Goal: Use online tool/utility: Utilize a website feature to perform a specific function

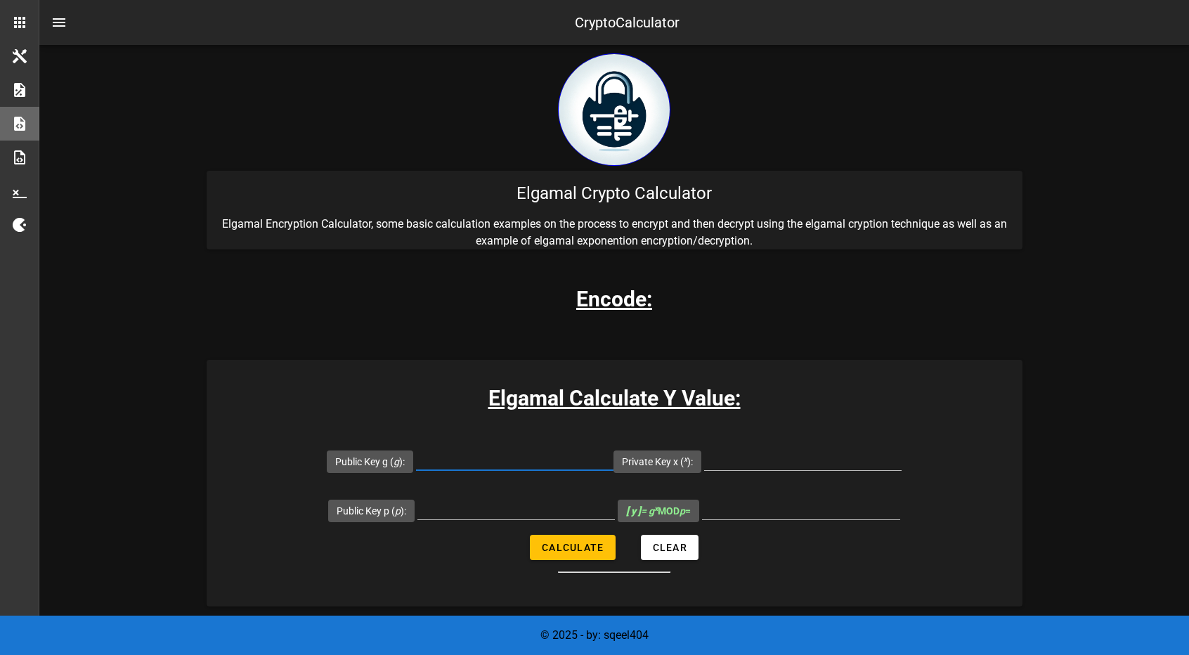
scroll to position [282, 0]
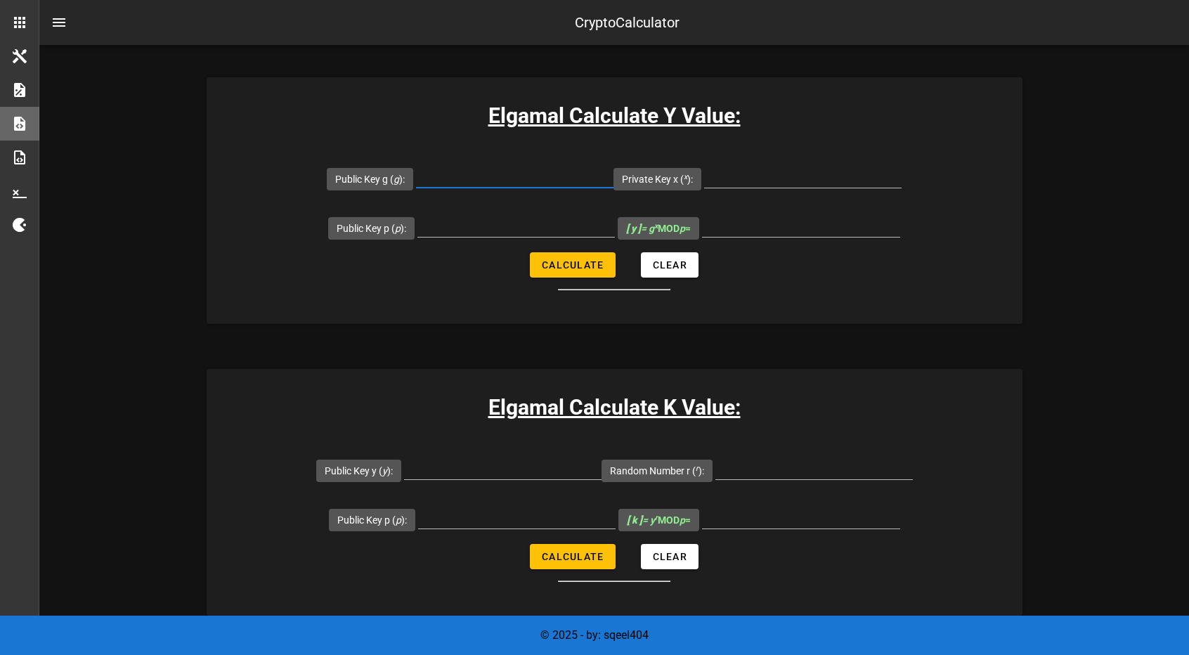
click at [496, 178] on input "Public Key g ( g ):" at bounding box center [514, 176] width 197 height 22
type input "2"
click at [752, 167] on input "Private Key x ( x ):" at bounding box center [802, 176] width 197 height 22
click at [520, 216] on input "Public Key p ( p ):" at bounding box center [515, 225] width 197 height 22
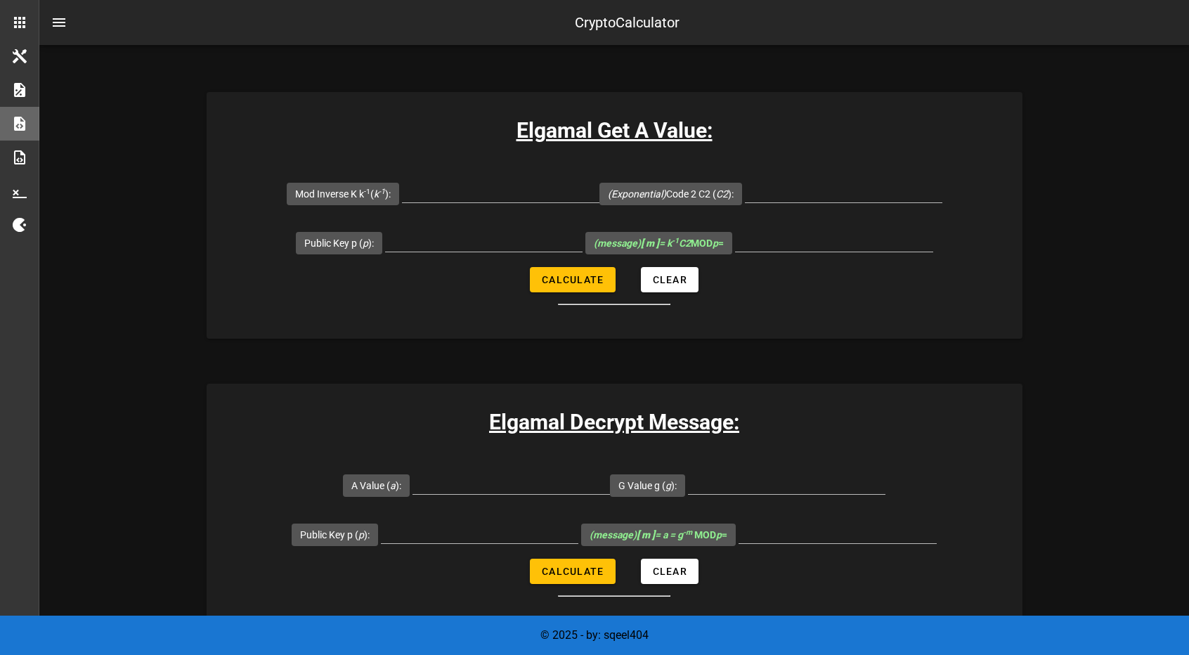
scroll to position [2855, 0]
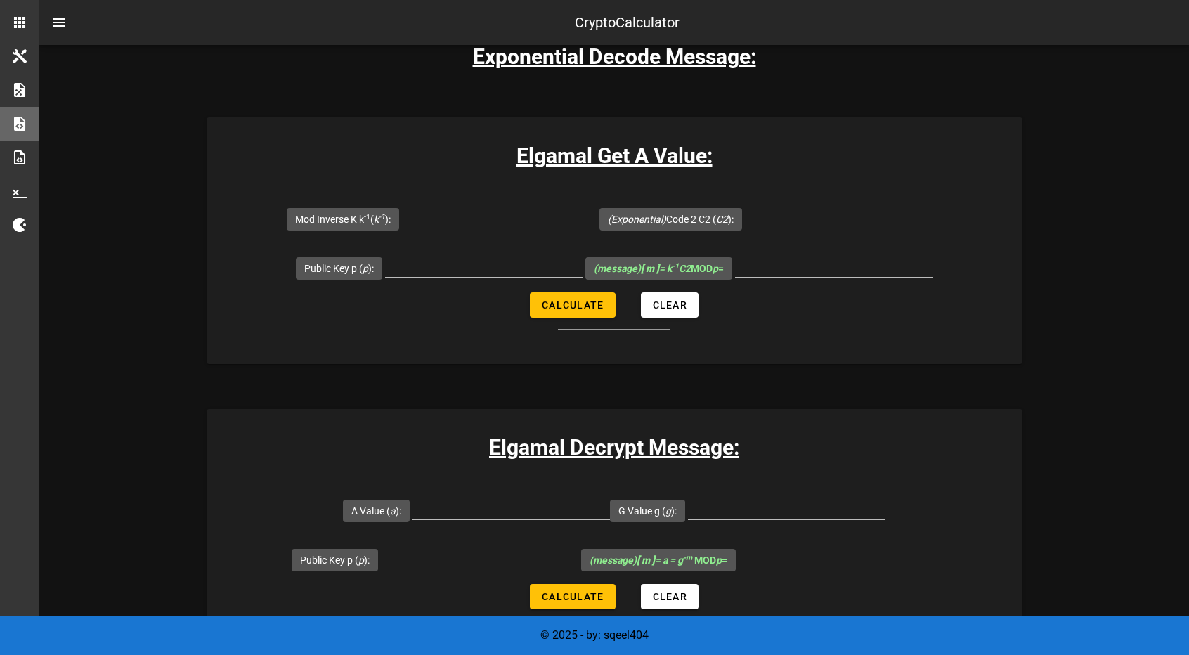
type input "467"
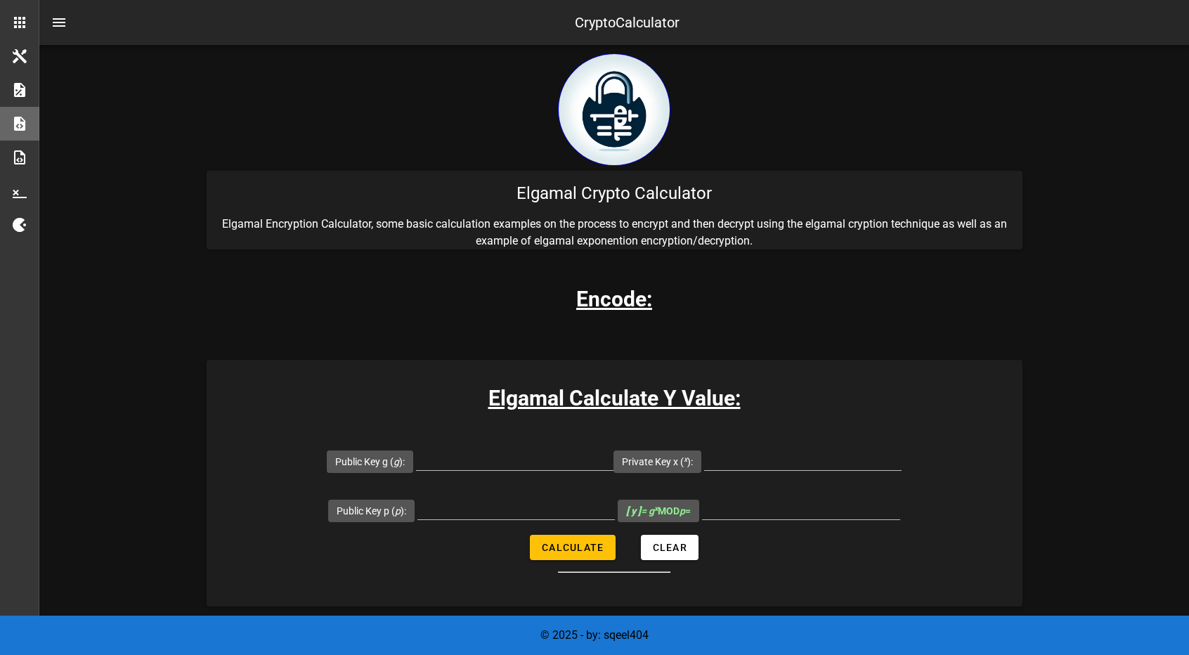
scroll to position [230, 0]
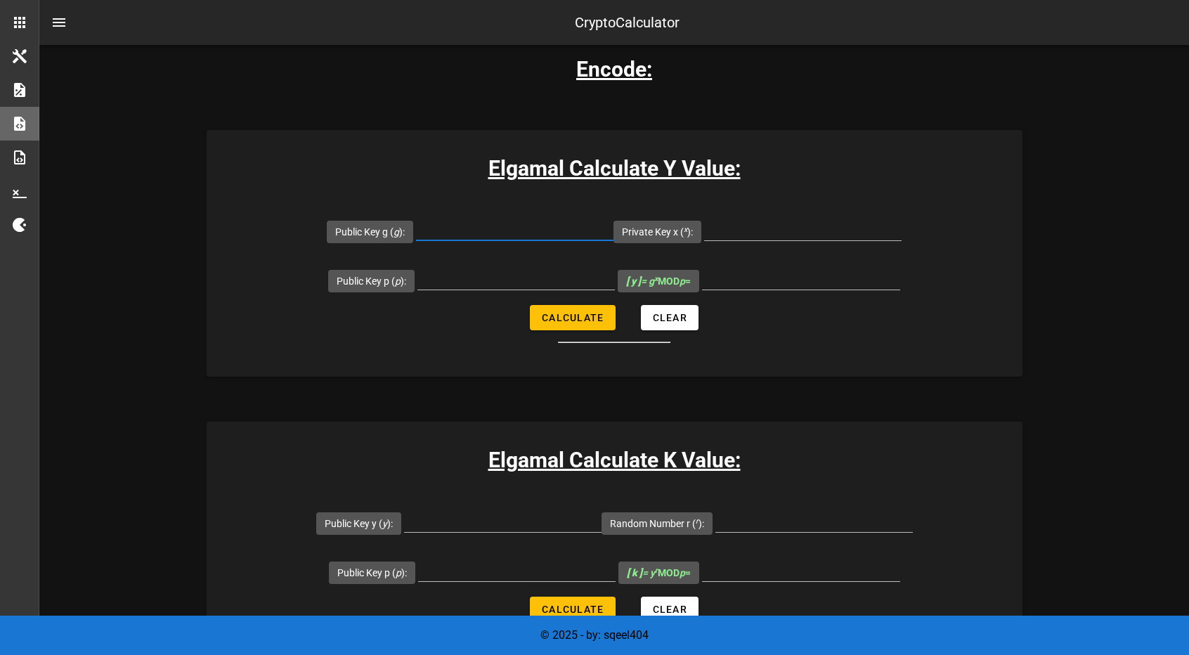
click at [502, 219] on input "Public Key g ( g ):" at bounding box center [514, 229] width 197 height 22
type input "2"
click at [751, 232] on input "Private Key x ( x ):" at bounding box center [802, 229] width 197 height 22
type input "127"
click at [486, 280] on input "Public Key p ( p ):" at bounding box center [515, 278] width 197 height 22
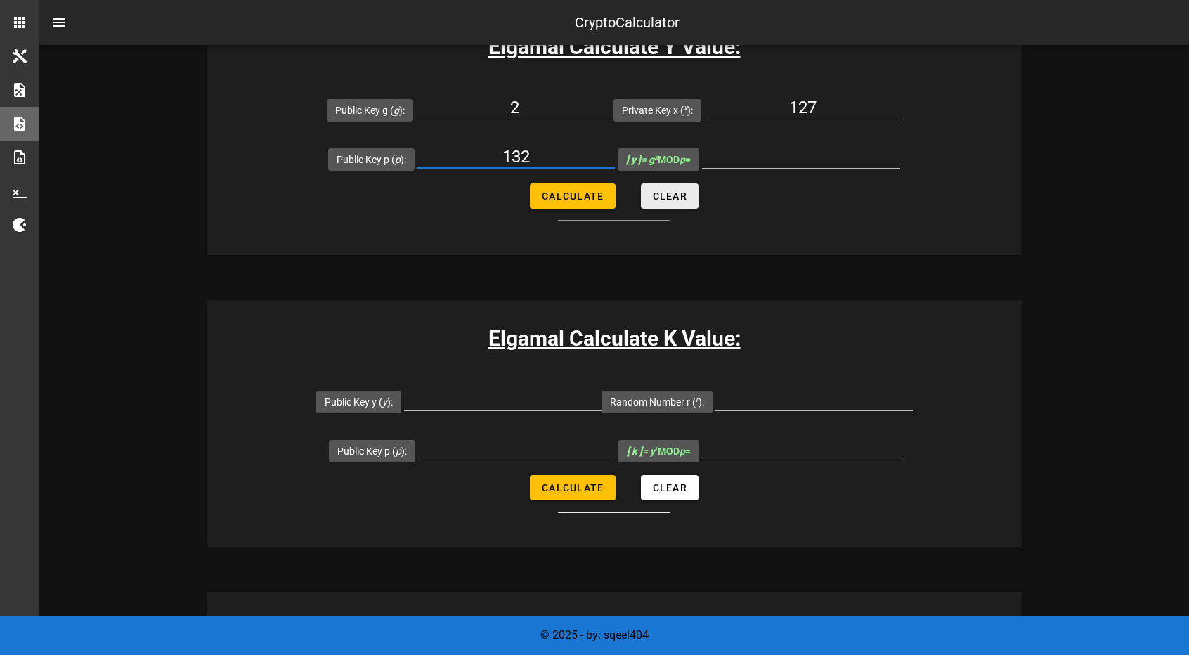
scroll to position [353, 0]
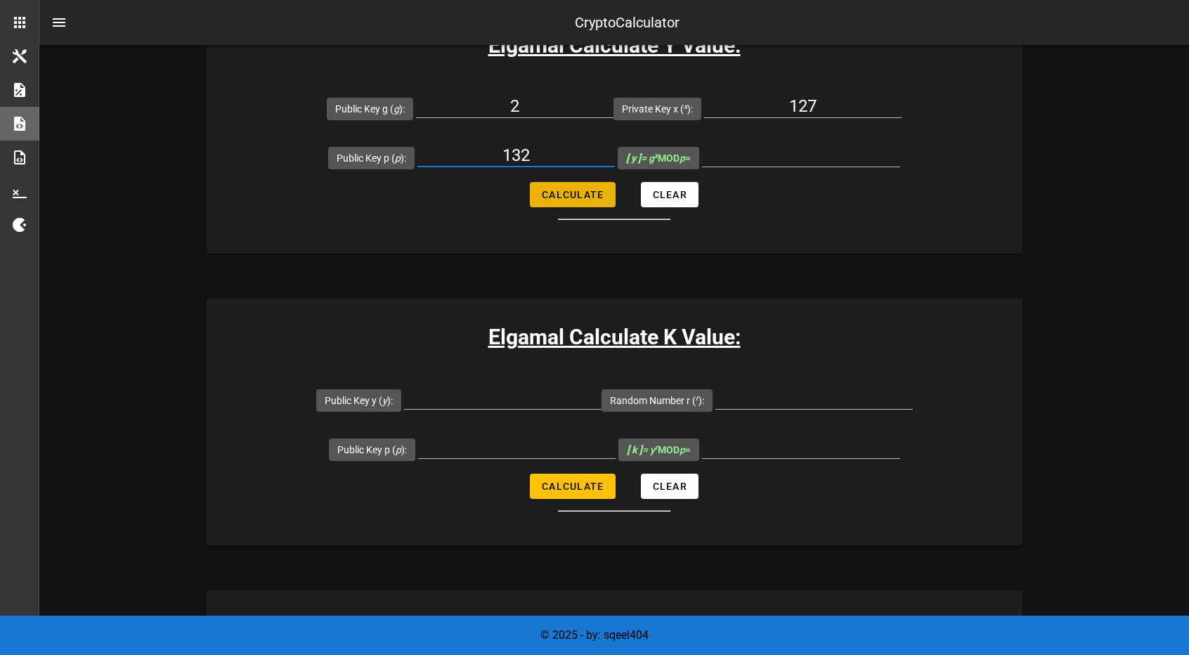
type input "132"
click at [597, 194] on span "Calculate" at bounding box center [572, 194] width 63 height 11
type input "128"
click at [497, 410] on div at bounding box center [502, 406] width 197 height 38
click at [498, 400] on input "Public Key y ( y ):" at bounding box center [502, 398] width 197 height 22
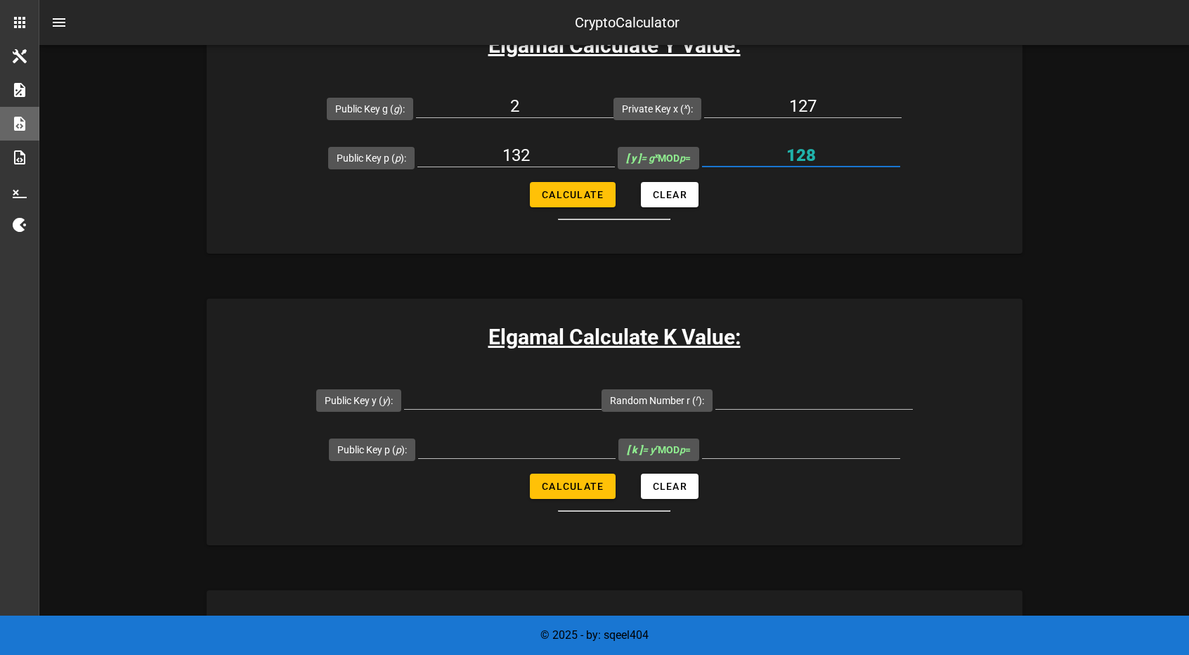
drag, startPoint x: 825, startPoint y: 152, endPoint x: 772, endPoint y: 152, distance: 52.7
click at [772, 152] on input "128" at bounding box center [801, 155] width 198 height 22
drag, startPoint x: 547, startPoint y: 157, endPoint x: 446, endPoint y: 150, distance: 100.7
click at [446, 150] on input "132" at bounding box center [515, 155] width 197 height 22
type input "467"
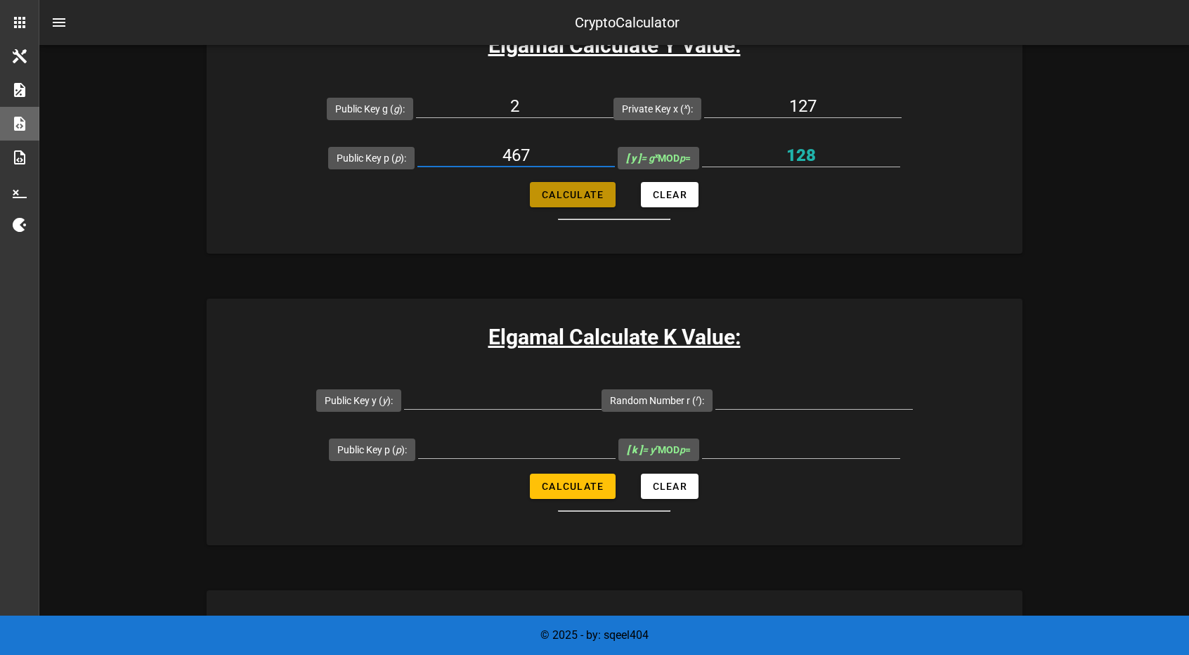
click at [569, 193] on span "Calculate" at bounding box center [572, 194] width 63 height 11
type input "132"
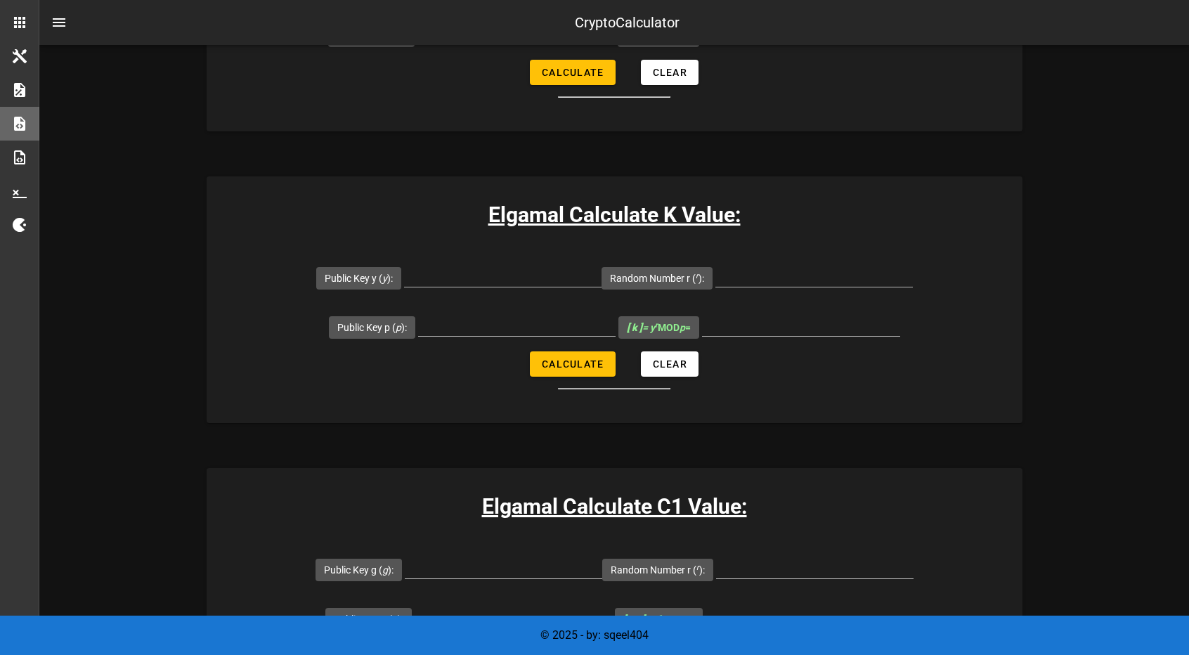
scroll to position [478, 0]
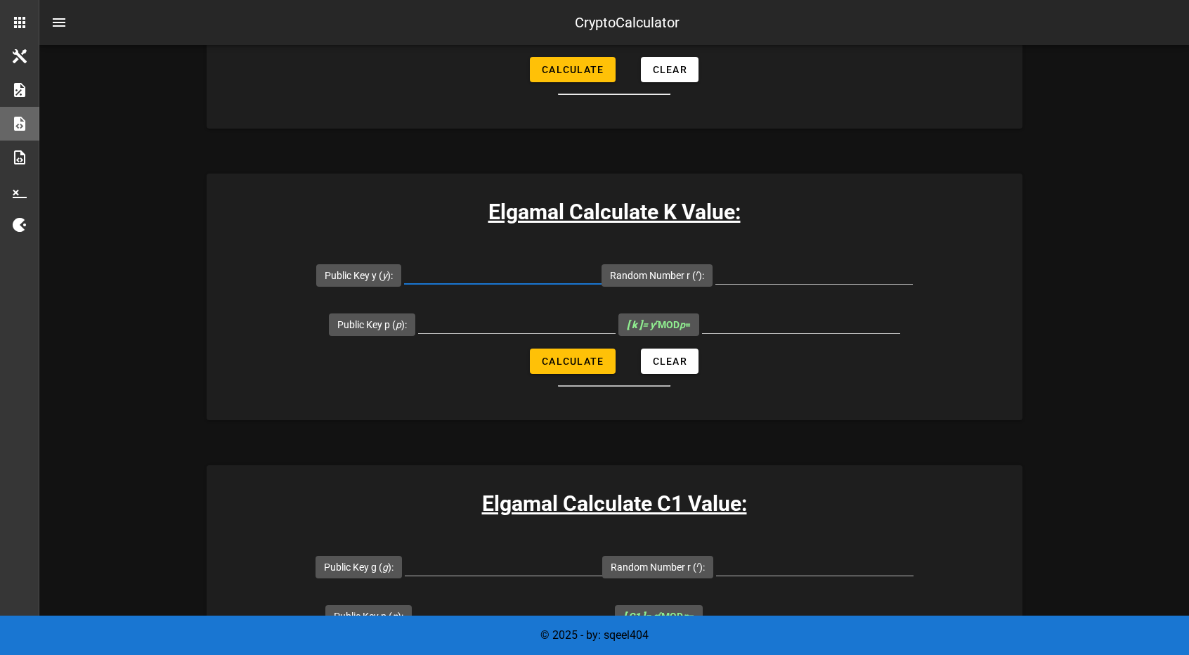
click at [531, 278] on input "Public Key y ( y ):" at bounding box center [502, 272] width 197 height 22
type input "132"
click at [748, 276] on input "Random Number r ( r ):" at bounding box center [813, 272] width 197 height 22
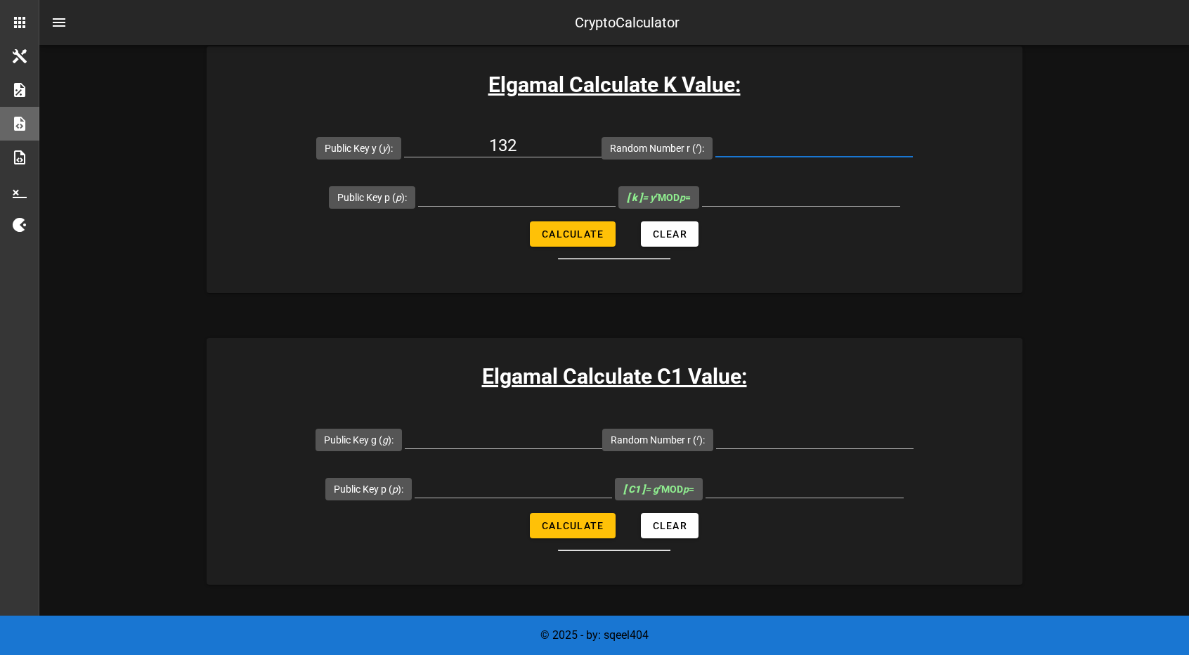
scroll to position [604, 0]
click at [732, 202] on input "[ k ] = y r MOD p =" at bounding box center [801, 195] width 198 height 22
click at [752, 144] on input "Random Number r ( r ):" at bounding box center [813, 146] width 197 height 22
type input "57"
click at [519, 198] on input "Public Key p ( p ):" at bounding box center [516, 195] width 197 height 22
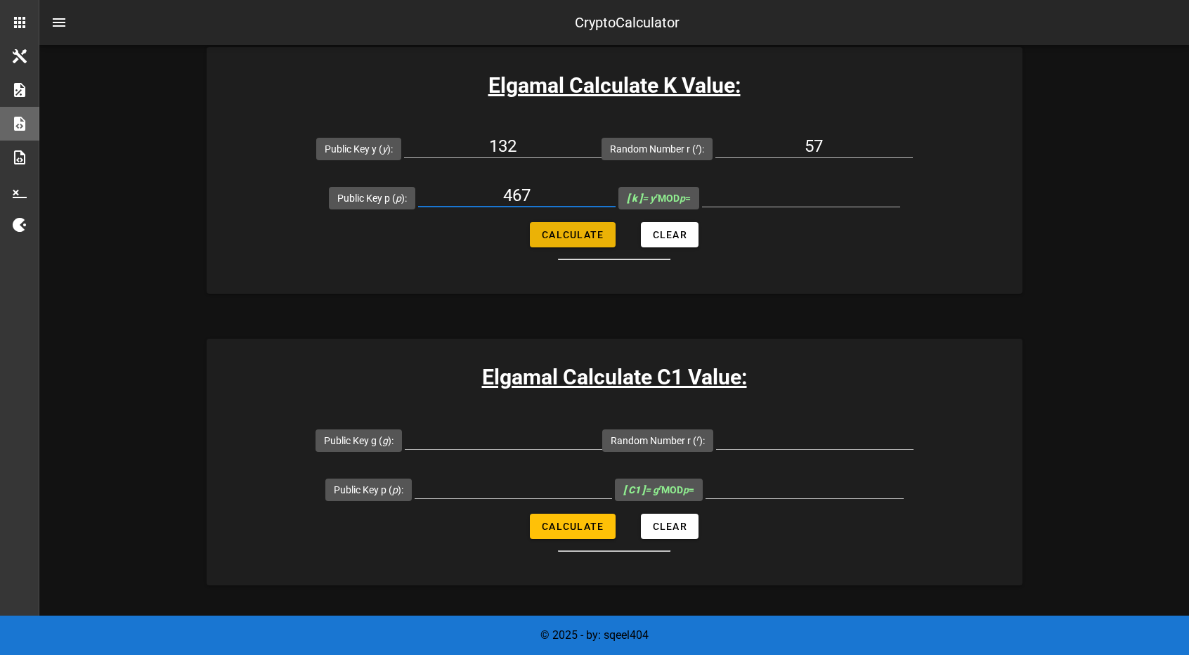
type input "467"
click at [561, 226] on button "Calculate" at bounding box center [572, 234] width 85 height 25
type input "311"
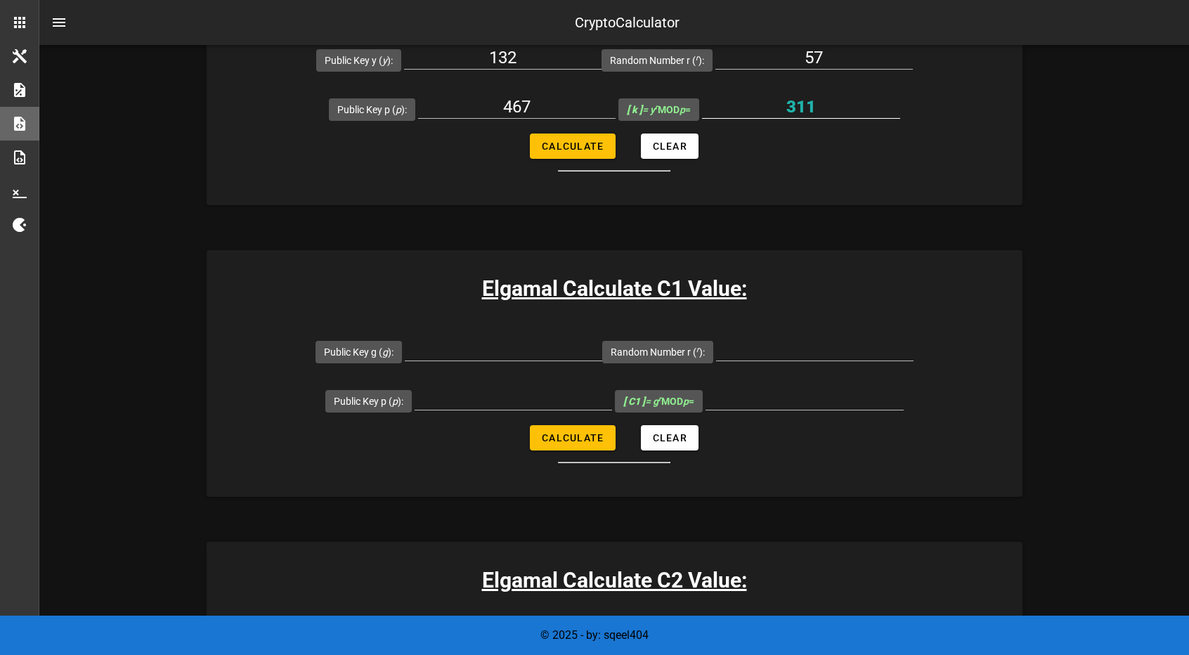
scroll to position [694, 0]
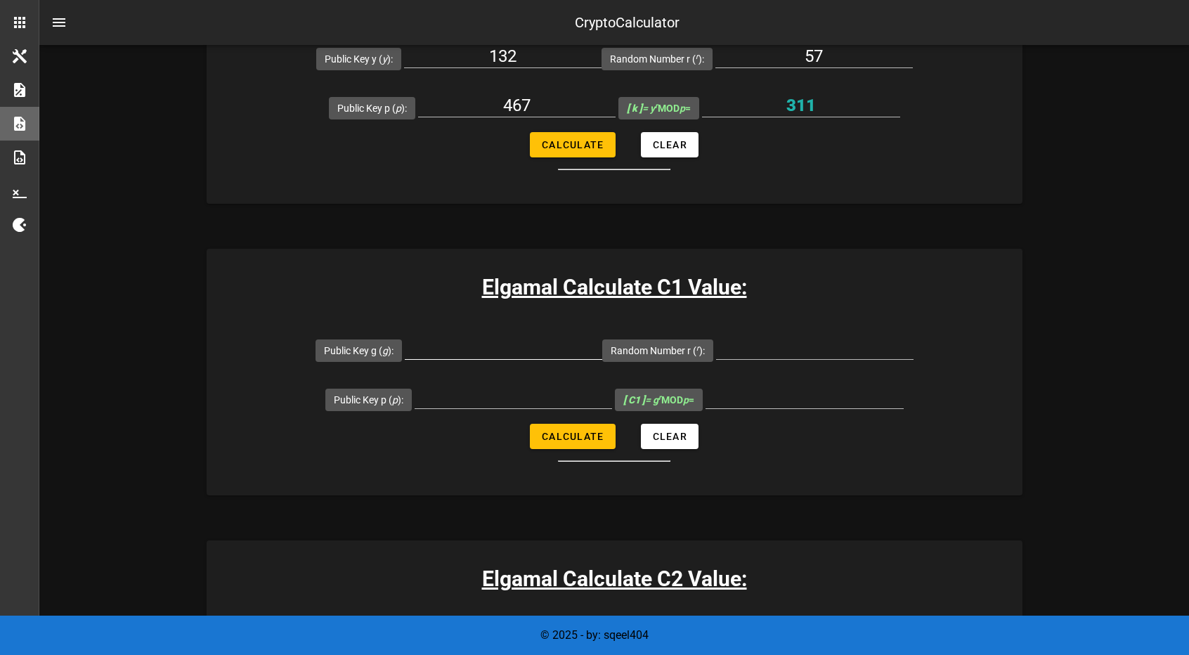
click at [544, 344] on input "Public Key g ( g ):" at bounding box center [503, 348] width 197 height 22
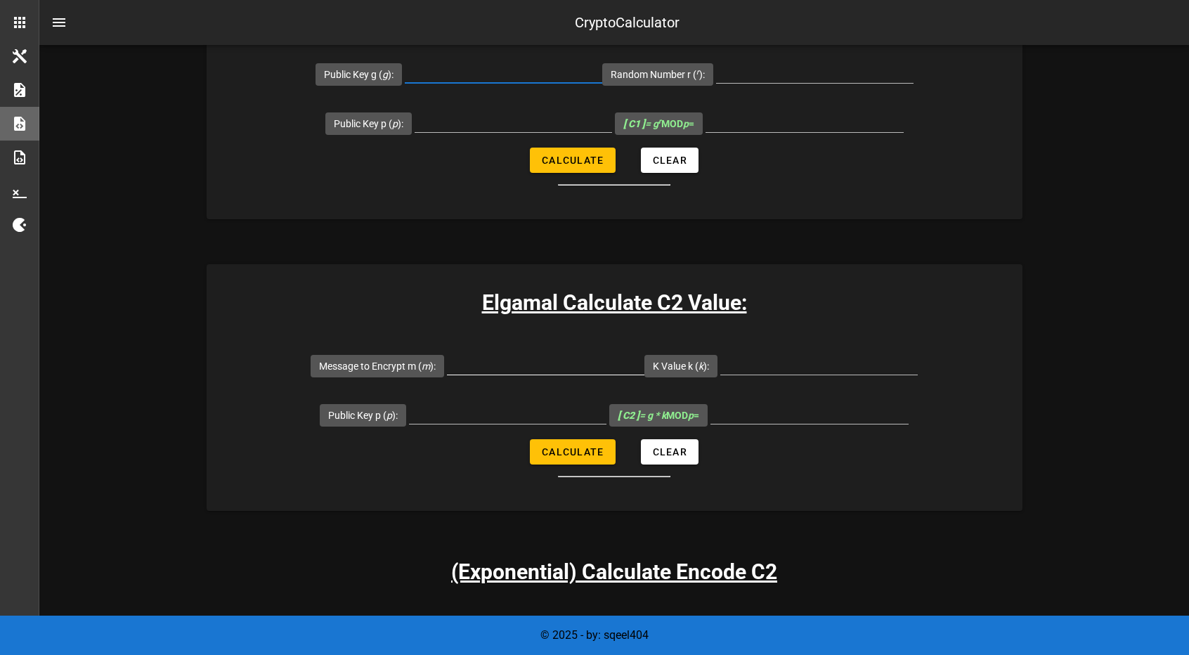
scroll to position [971, 0]
click at [537, 359] on input "Message to Encrypt m ( m ):" at bounding box center [545, 362] width 197 height 22
type input "123"
click at [779, 362] on input "K Value k ( k ):" at bounding box center [818, 362] width 197 height 22
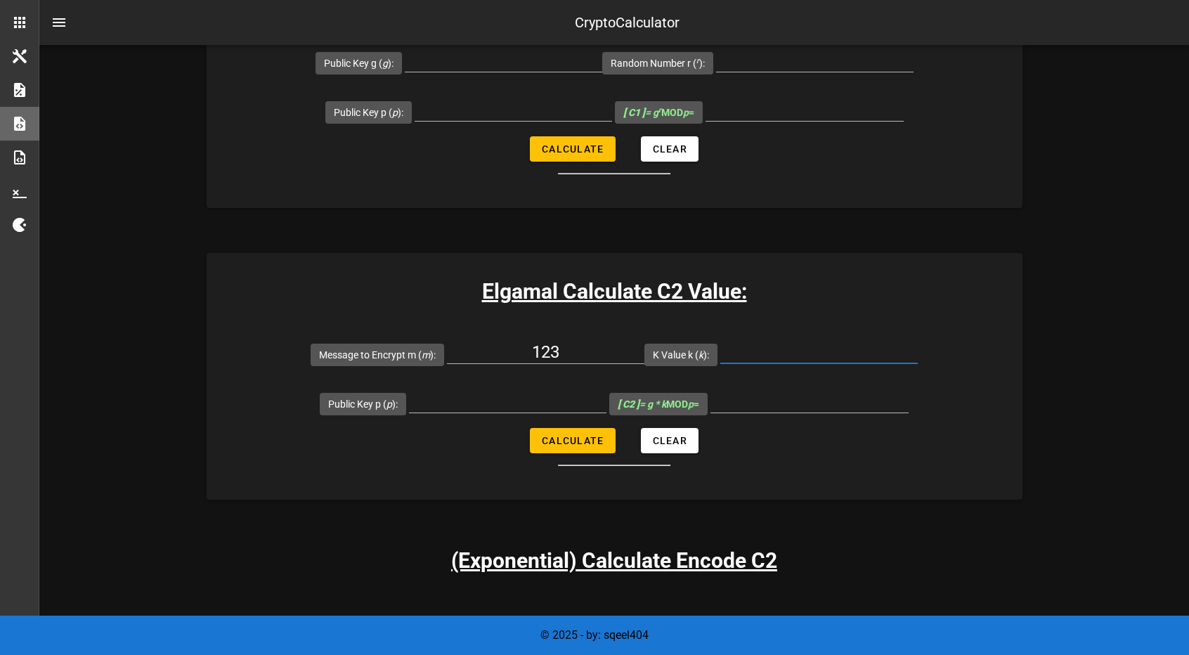
scroll to position [985, 0]
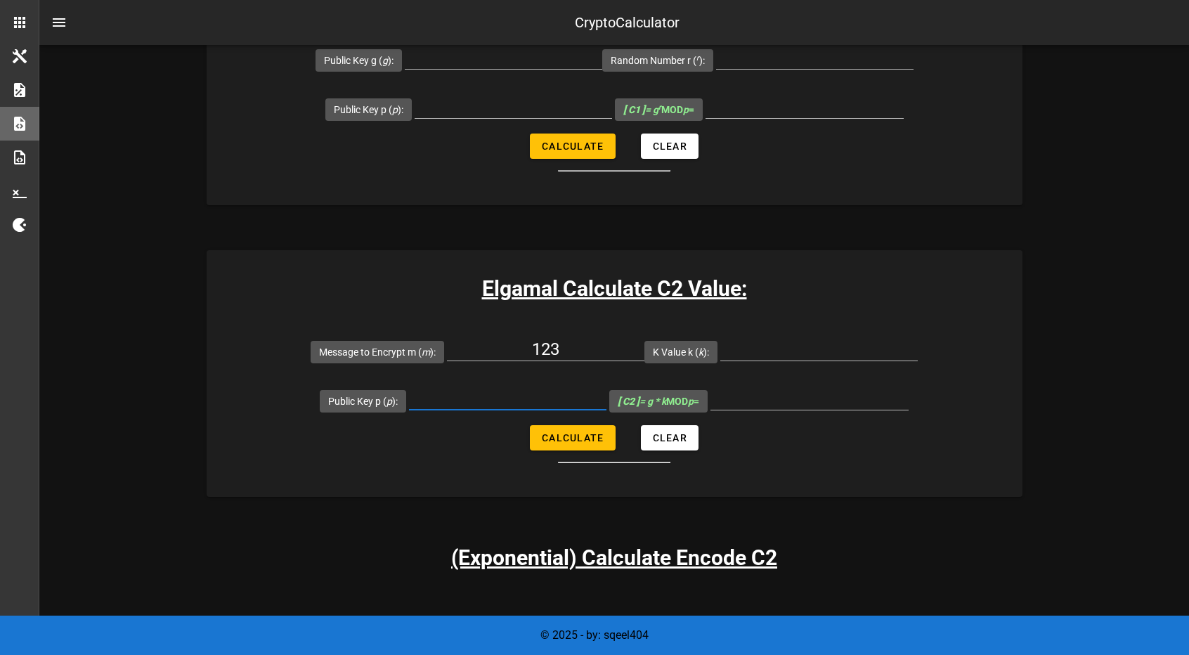
click at [517, 403] on input "Public Key p ( p ):" at bounding box center [507, 398] width 197 height 22
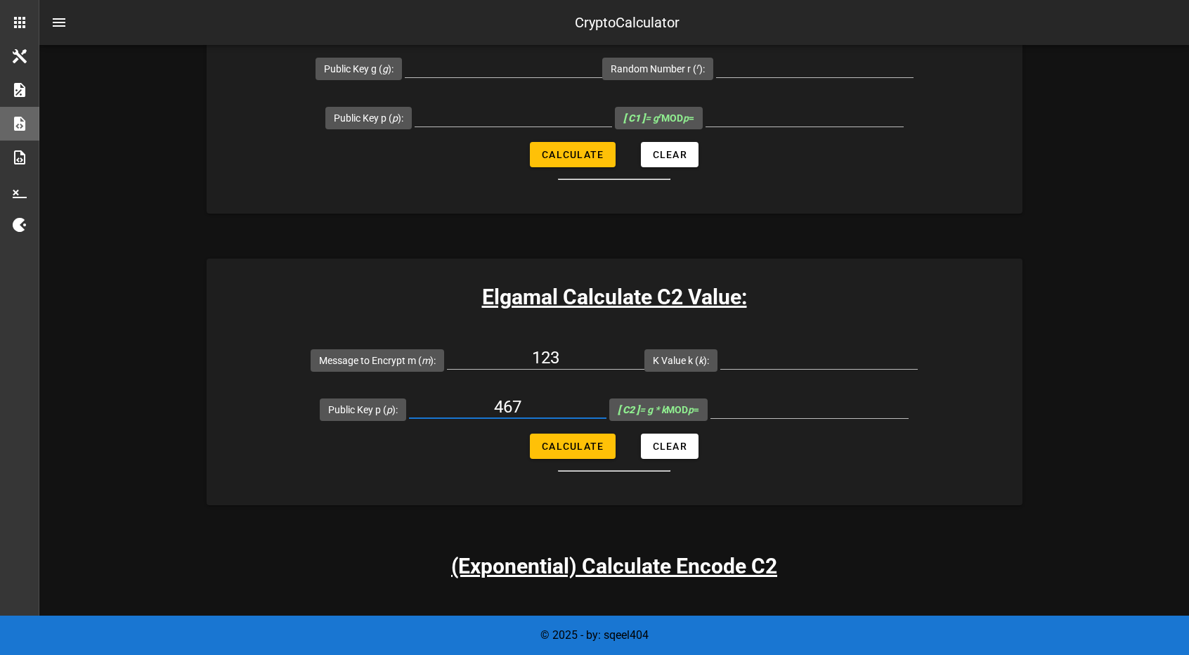
scroll to position [980, 0]
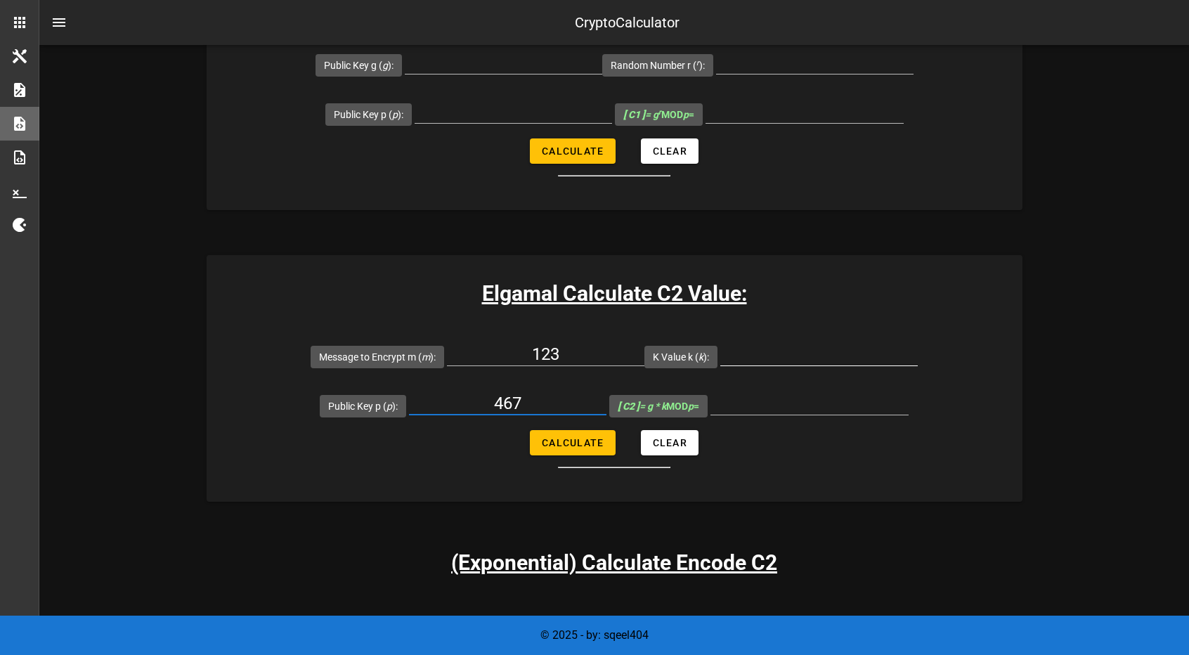
type input "467"
click at [798, 358] on input "K Value k ( k ):" at bounding box center [818, 354] width 197 height 22
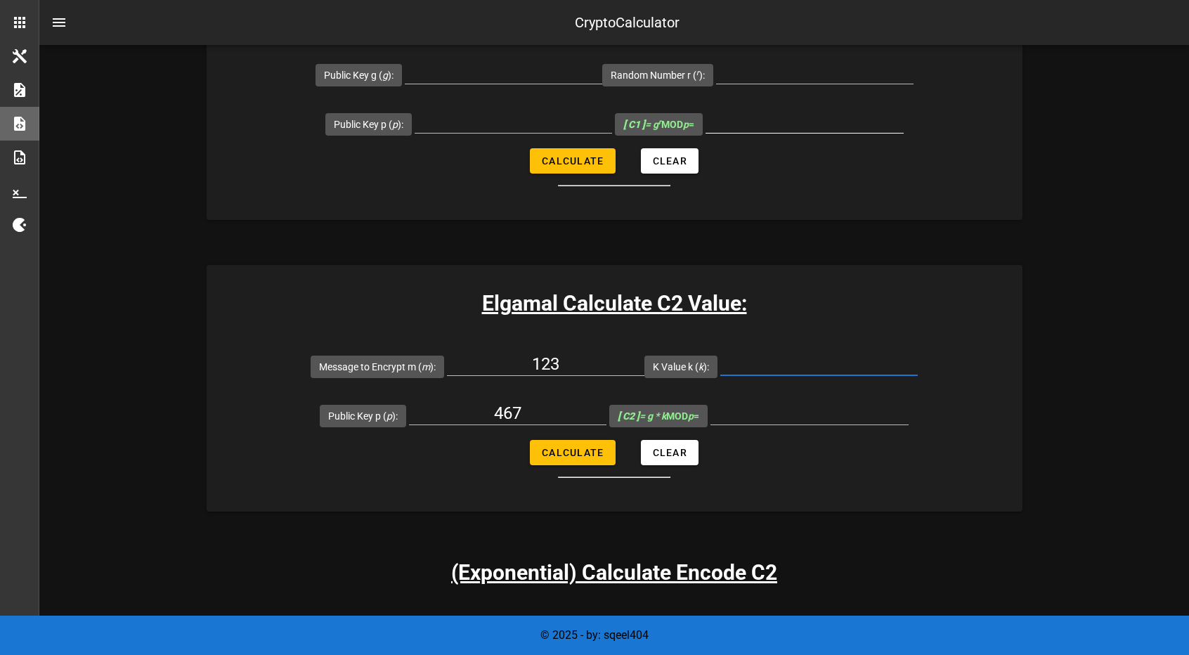
scroll to position [968, 0]
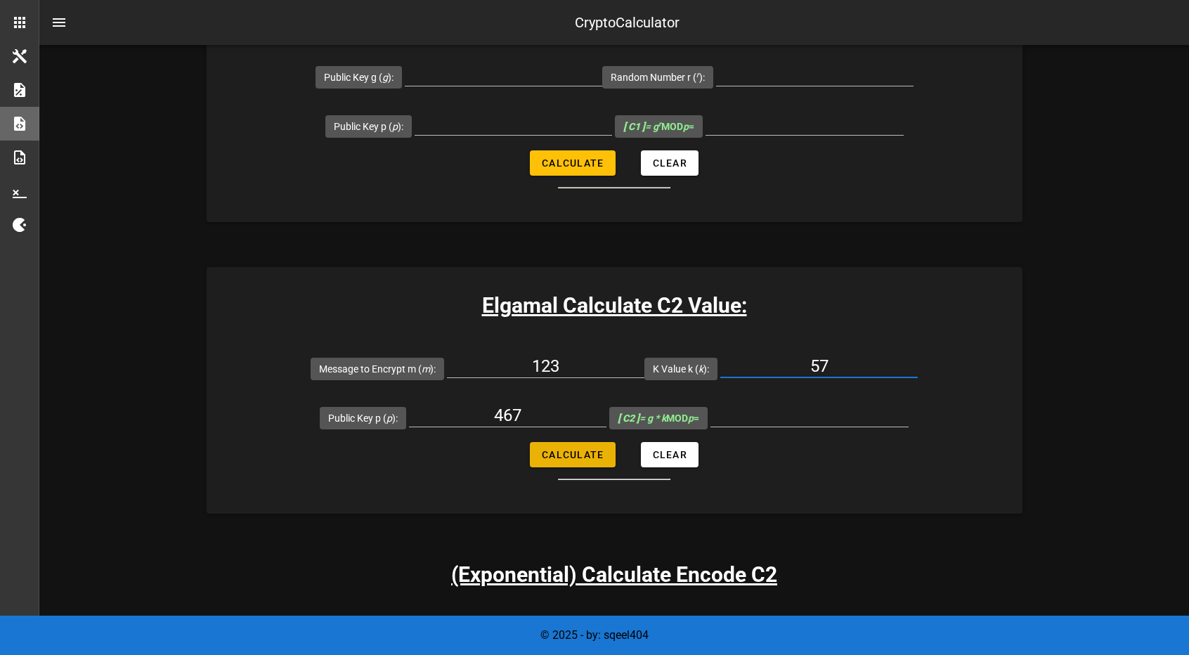
type input "57"
click at [571, 452] on span "Calculate" at bounding box center [572, 454] width 63 height 11
type input "6"
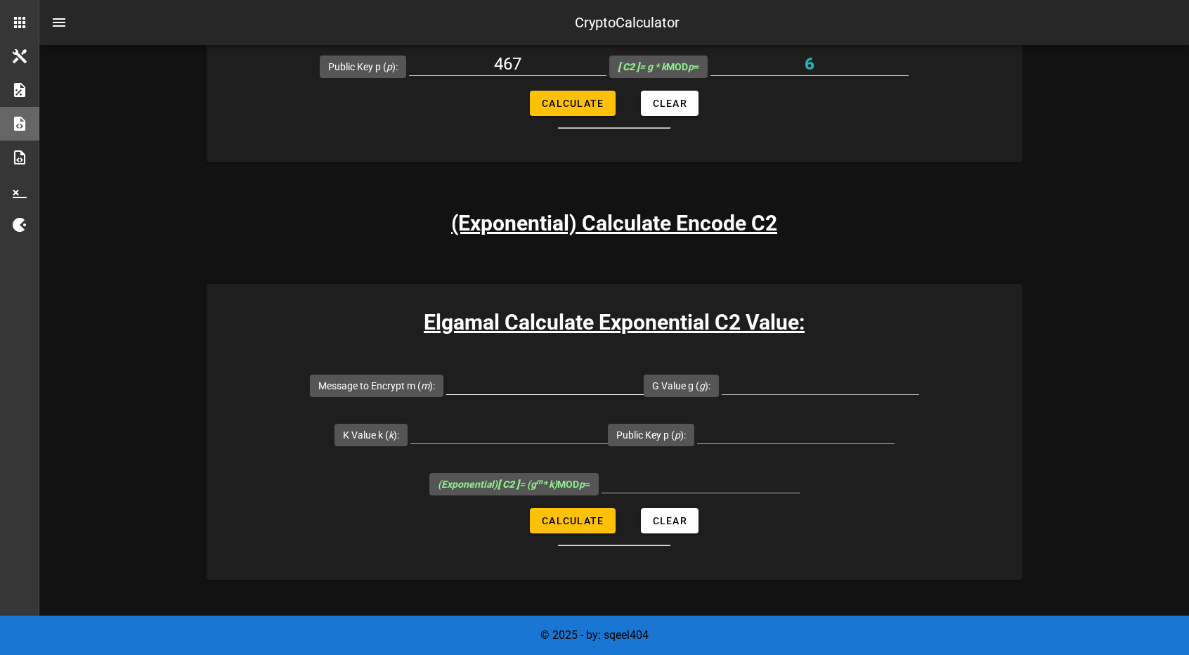
scroll to position [1320, 0]
click at [573, 382] on input "Message to Encrypt m ( m ):" at bounding box center [544, 382] width 197 height 22
type input "123"
click at [775, 382] on input "G Value g ( g ):" at bounding box center [820, 382] width 197 height 22
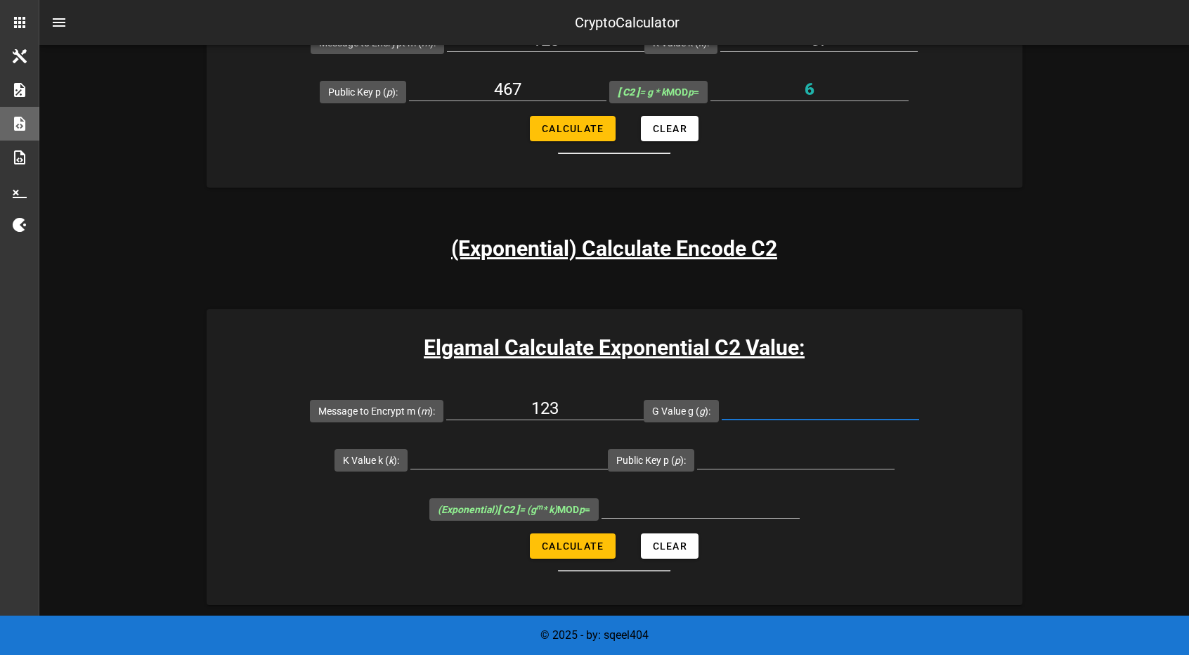
scroll to position [1296, 0]
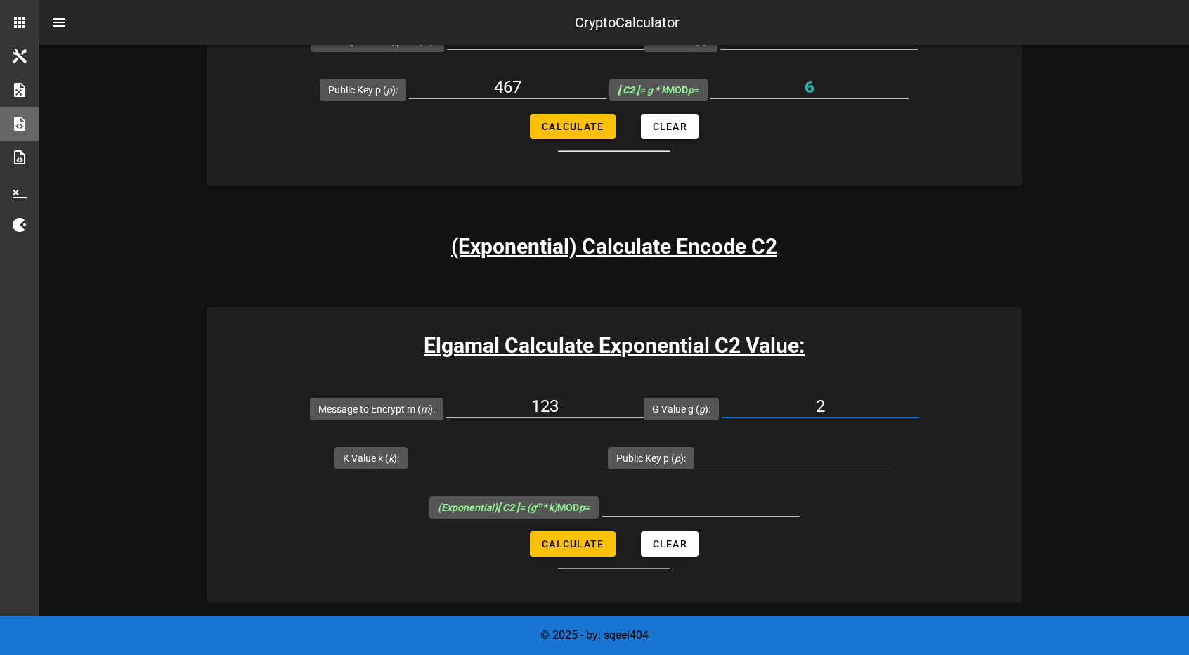
type input "2"
click at [517, 453] on input "K Value k ( k ):" at bounding box center [508, 455] width 197 height 22
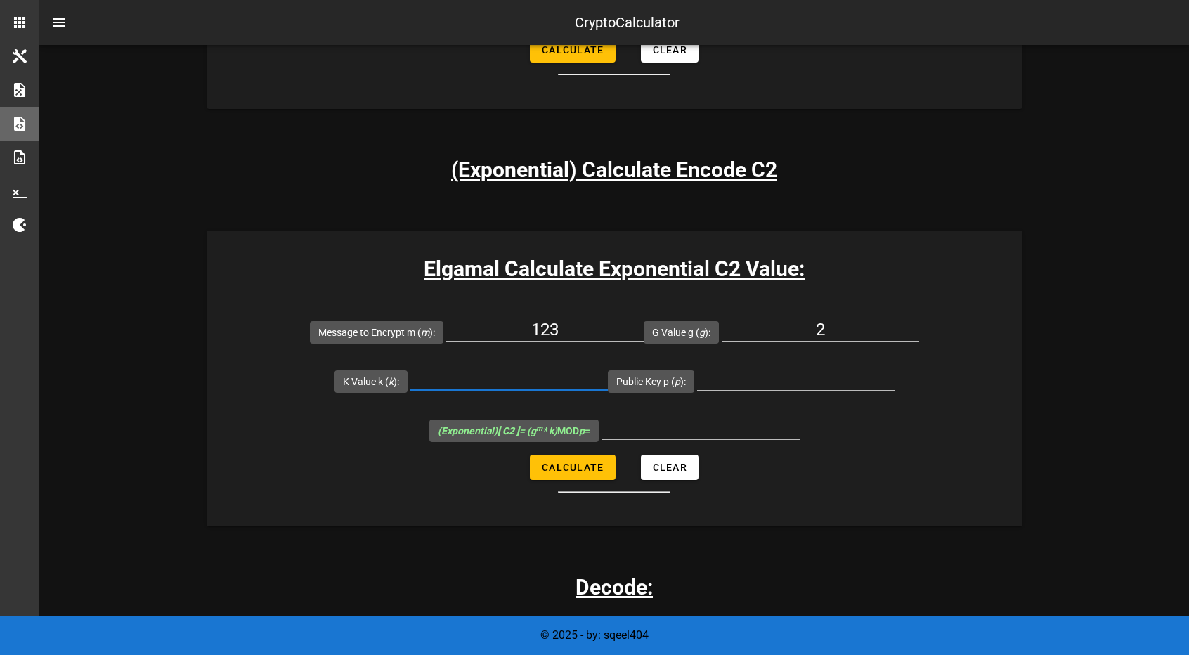
scroll to position [1378, 0]
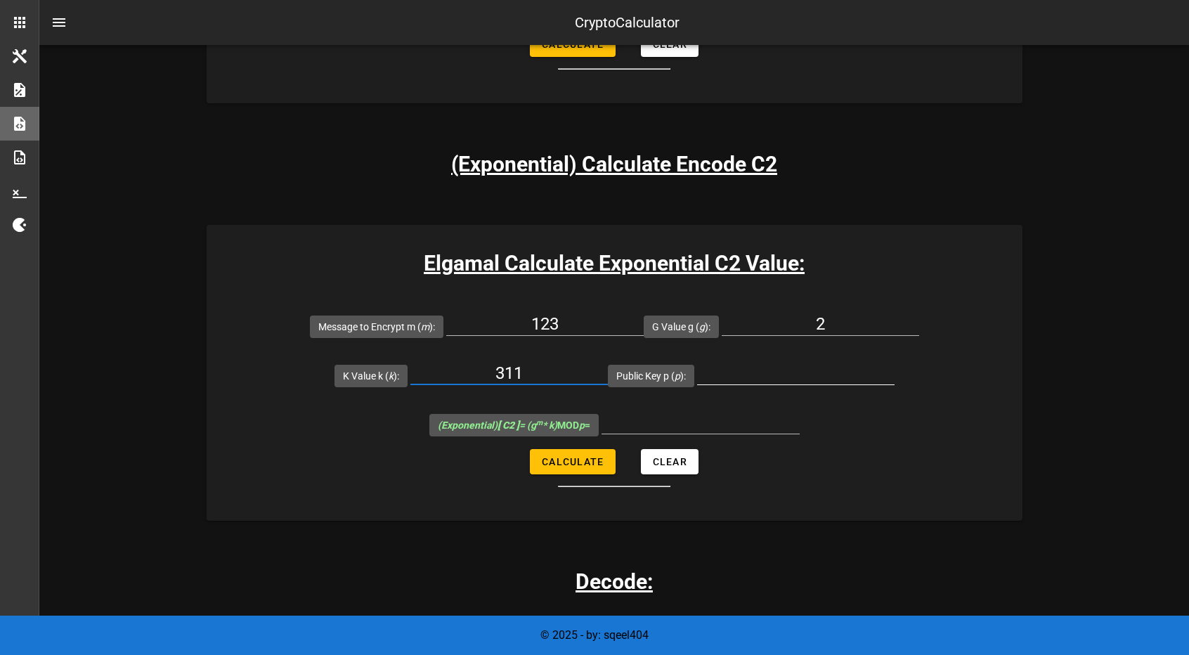
type input "311"
click at [777, 376] on input "Public Key p ( p ):" at bounding box center [795, 373] width 197 height 22
type input "467"
click at [595, 457] on span "Calculate" at bounding box center [572, 461] width 63 height 11
type input "114"
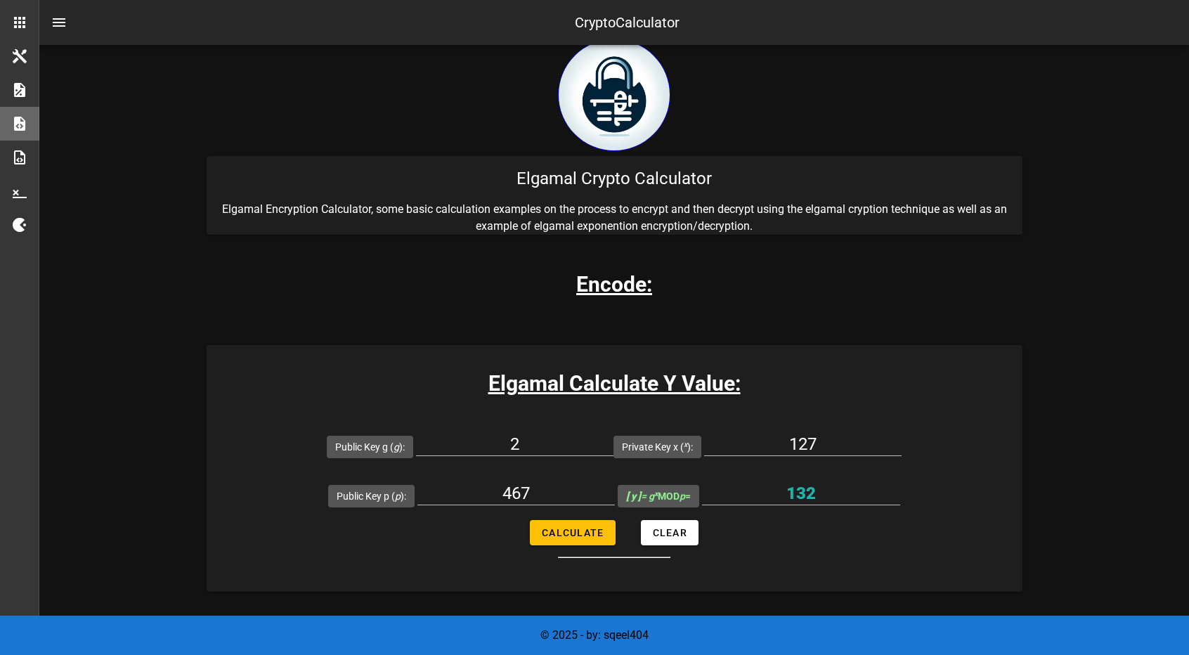
scroll to position [0, 0]
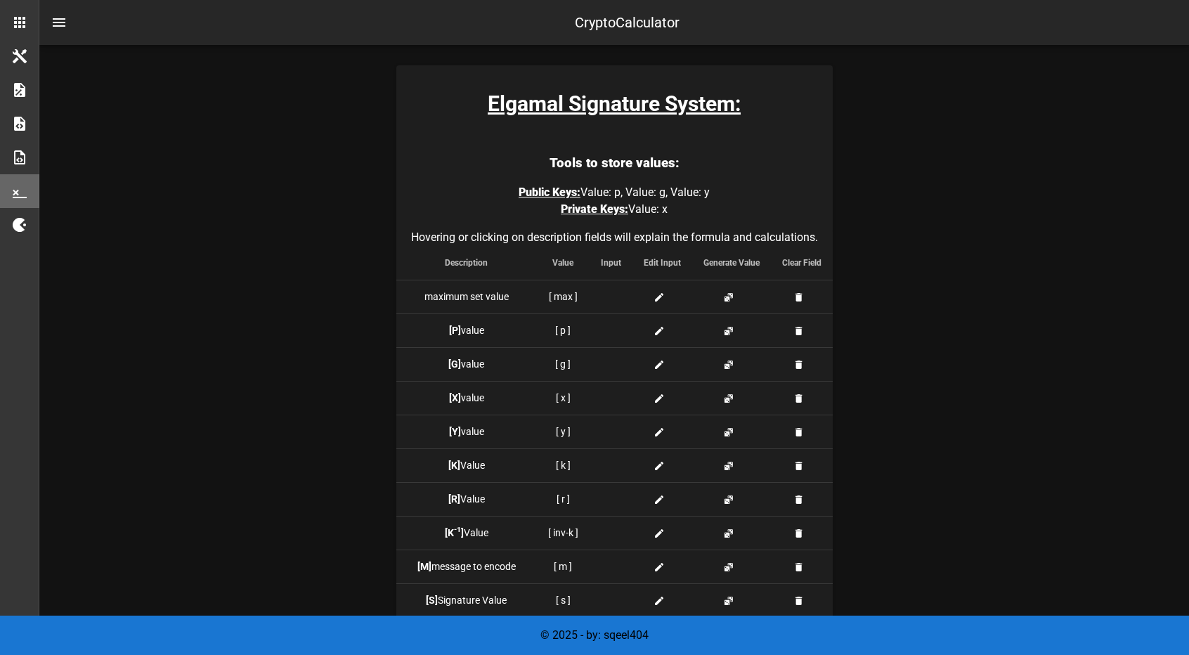
scroll to position [1256, 0]
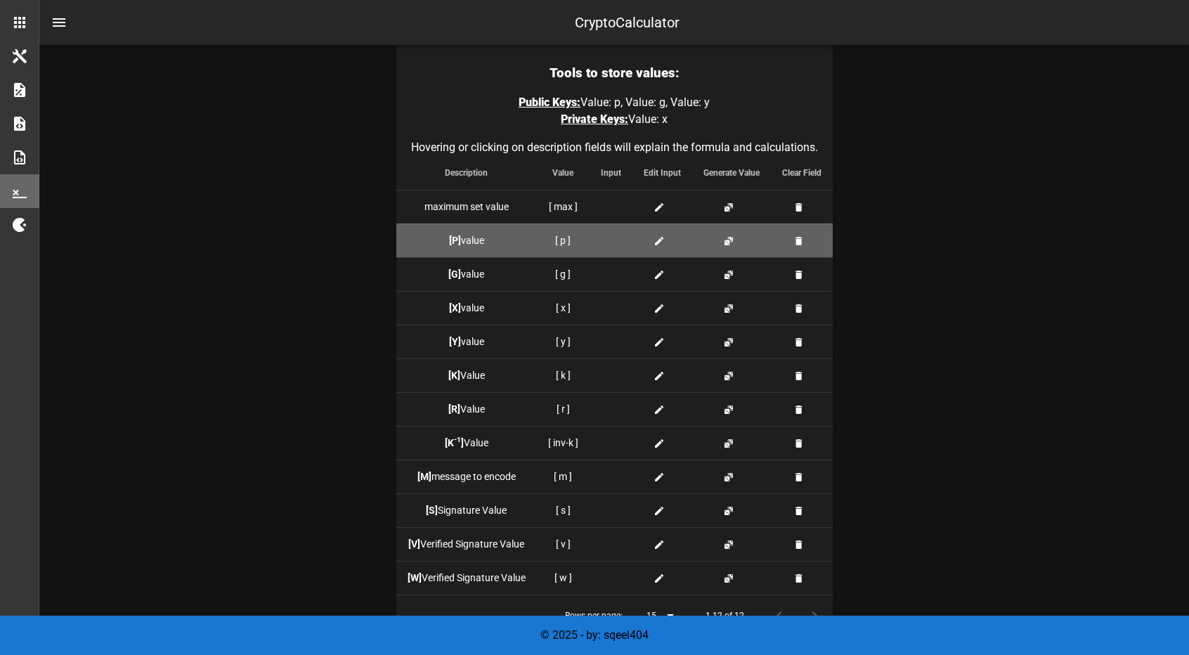
click at [620, 241] on div at bounding box center [611, 240] width 20 height 15
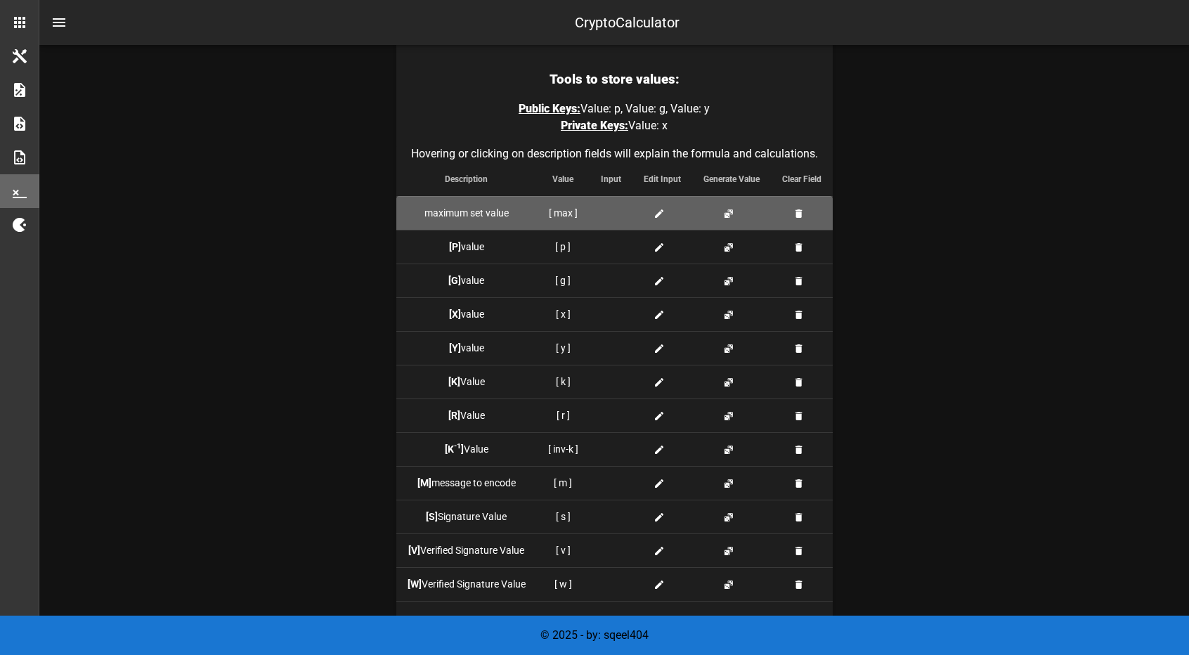
scroll to position [1251, 0]
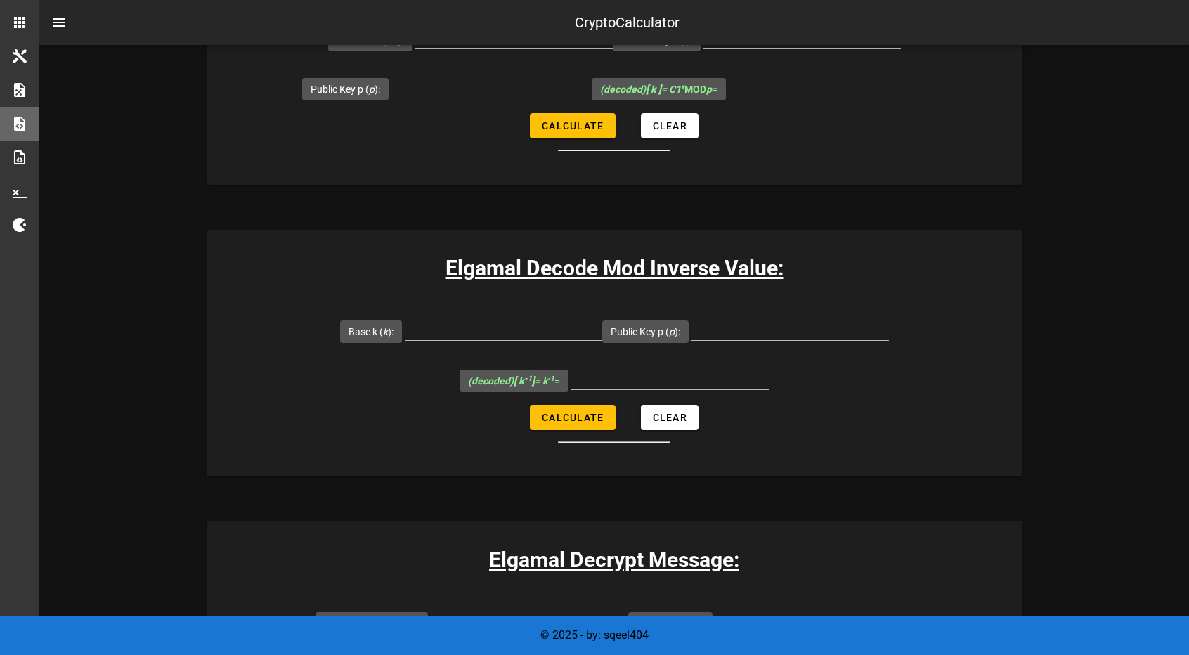
scroll to position [2084, 0]
